Goal: Task Accomplishment & Management: Manage account settings

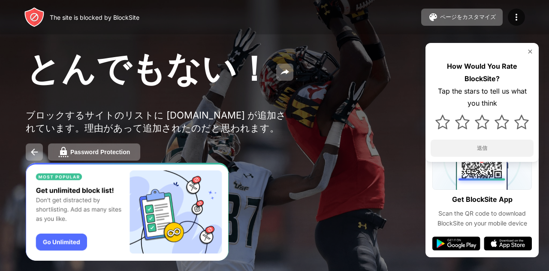
click at [526, 52] on div at bounding box center [482, 51] width 103 height 7
click at [534, 47] on div "How Would You Rate BlockSite? Tap the stars to tell us what you think 送信" at bounding box center [482, 102] width 113 height 119
click at [530, 52] on img at bounding box center [530, 51] width 7 height 7
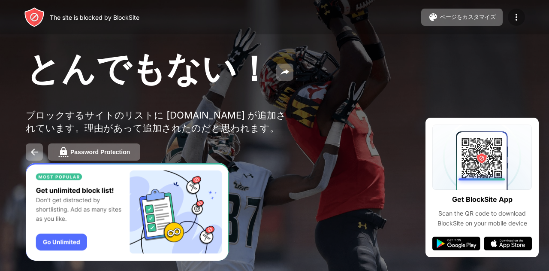
click at [515, 12] on img at bounding box center [517, 17] width 10 height 10
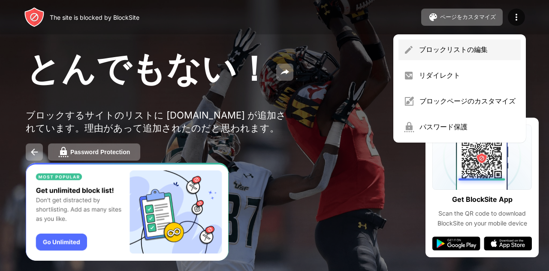
click at [446, 45] on div "ブロックリストの編集" at bounding box center [467, 49] width 97 height 9
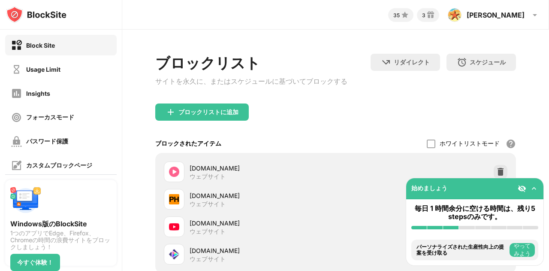
scroll to position [78, 0]
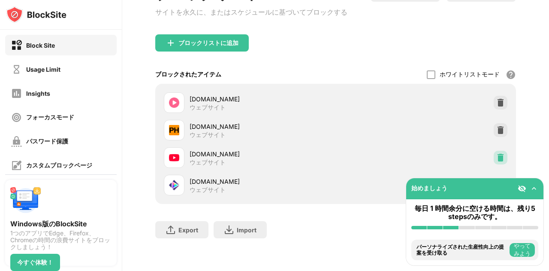
click at [497, 153] on img at bounding box center [501, 157] width 9 height 9
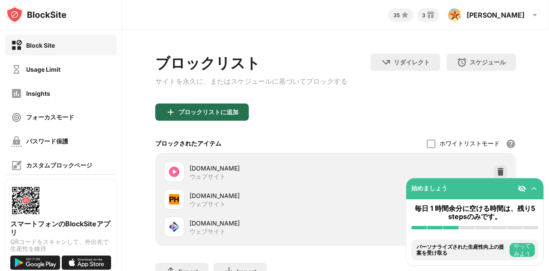
click at [216, 115] on div "ブロックリストに追加" at bounding box center [209, 112] width 60 height 7
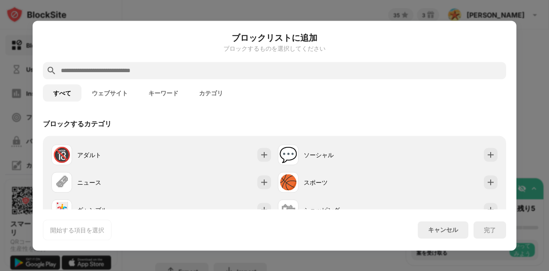
click at [167, 66] on input "text" at bounding box center [281, 70] width 443 height 10
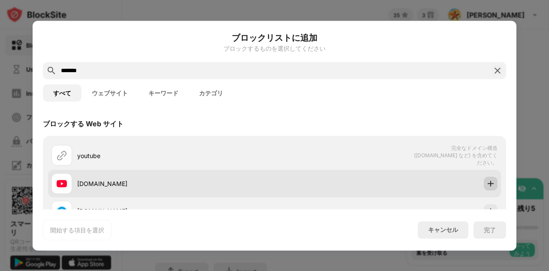
type input "*******"
click at [487, 180] on img at bounding box center [491, 183] width 9 height 9
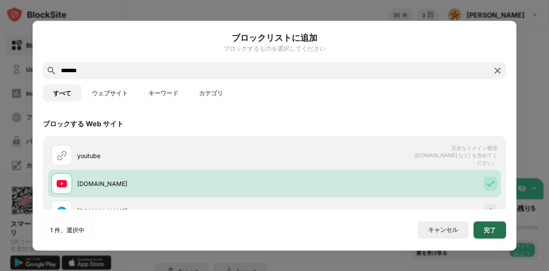
click at [497, 231] on div "完了" at bounding box center [490, 229] width 33 height 17
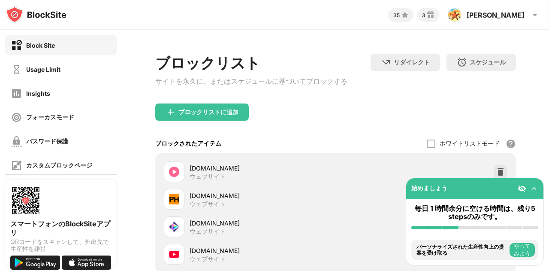
click at [308, 41] on div "ブロックリスト サイトを永久に、またはスケジュールに基づいてブロックする リダイレクト クリックしてリダイレクトのウェブサイトを設定する スケジュール ブロッ…" at bounding box center [335, 185] width 427 height 310
